Goal: Task Accomplishment & Management: Complete application form

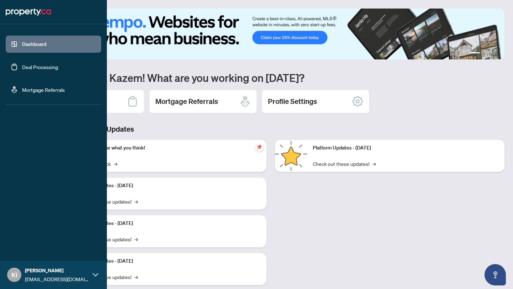
click at [33, 65] on link "Deal Processing" at bounding box center [40, 67] width 36 height 6
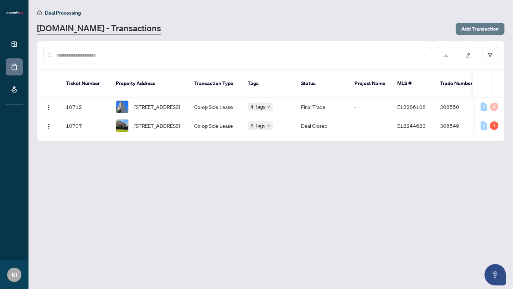
click at [483, 29] on span "Add Transaction" at bounding box center [479, 28] width 37 height 11
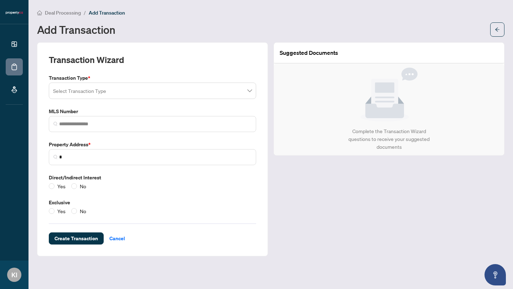
click at [138, 89] on input "search" at bounding box center [149, 92] width 192 height 16
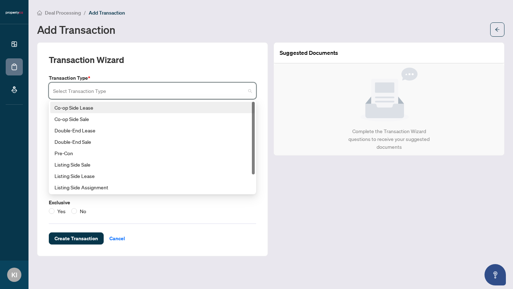
click at [119, 108] on div "Co-op Side Lease" at bounding box center [153, 108] width 196 height 8
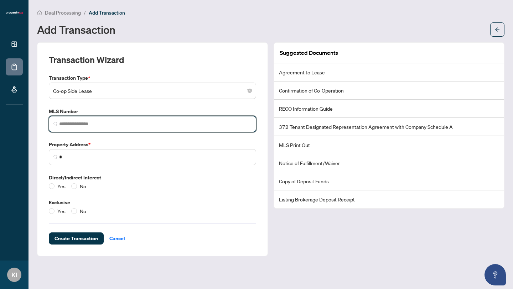
click at [114, 125] on input "search" at bounding box center [155, 123] width 192 height 7
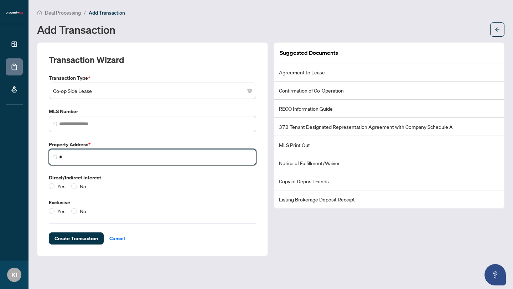
click at [108, 156] on input "*" at bounding box center [155, 157] width 192 height 7
type input "*******"
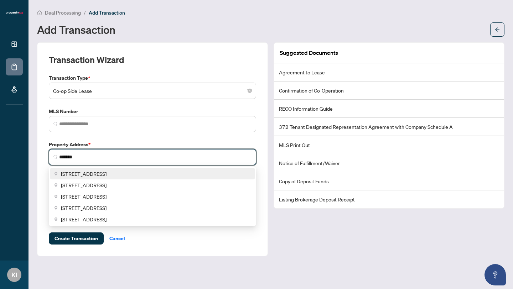
drag, startPoint x: 95, startPoint y: 154, endPoint x: 55, endPoint y: 154, distance: 41.0
click at [55, 154] on span "*******" at bounding box center [152, 157] width 207 height 16
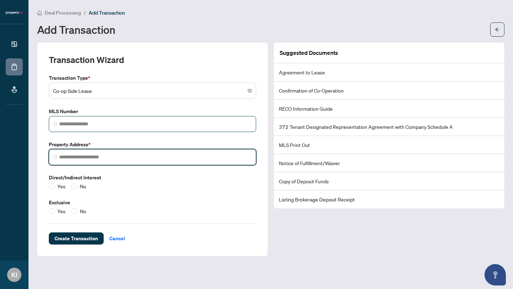
click at [158, 131] on span at bounding box center [152, 124] width 207 height 16
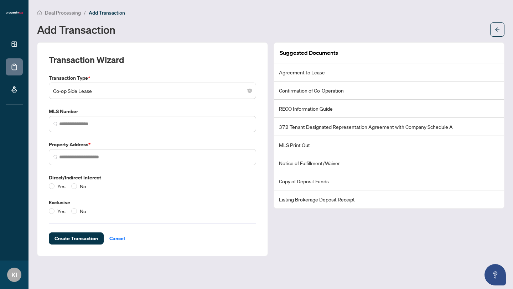
click at [299, 72] on li "Agreement to Lease" at bounding box center [389, 72] width 230 height 18
click at [313, 72] on li "Agreement to Lease" at bounding box center [389, 72] width 230 height 18
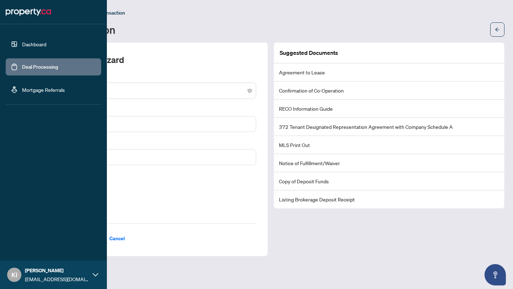
click at [53, 70] on link "Deal Processing" at bounding box center [40, 67] width 36 height 6
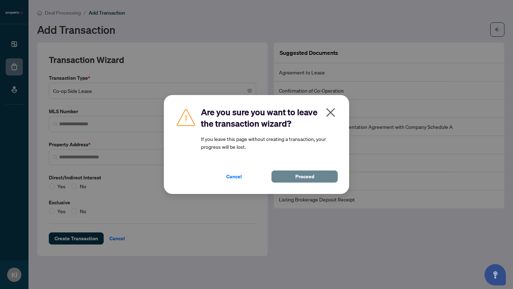
click at [289, 174] on button "Proceed" at bounding box center [304, 177] width 66 height 12
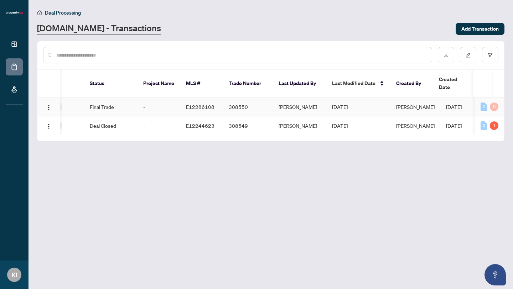
scroll to position [0, 219]
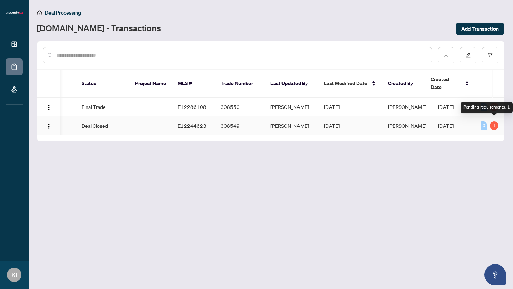
click at [496, 121] on div "1" at bounding box center [494, 125] width 9 height 9
click at [494, 122] on div "1" at bounding box center [494, 125] width 9 height 9
